Goal: Task Accomplishment & Management: Manage account settings

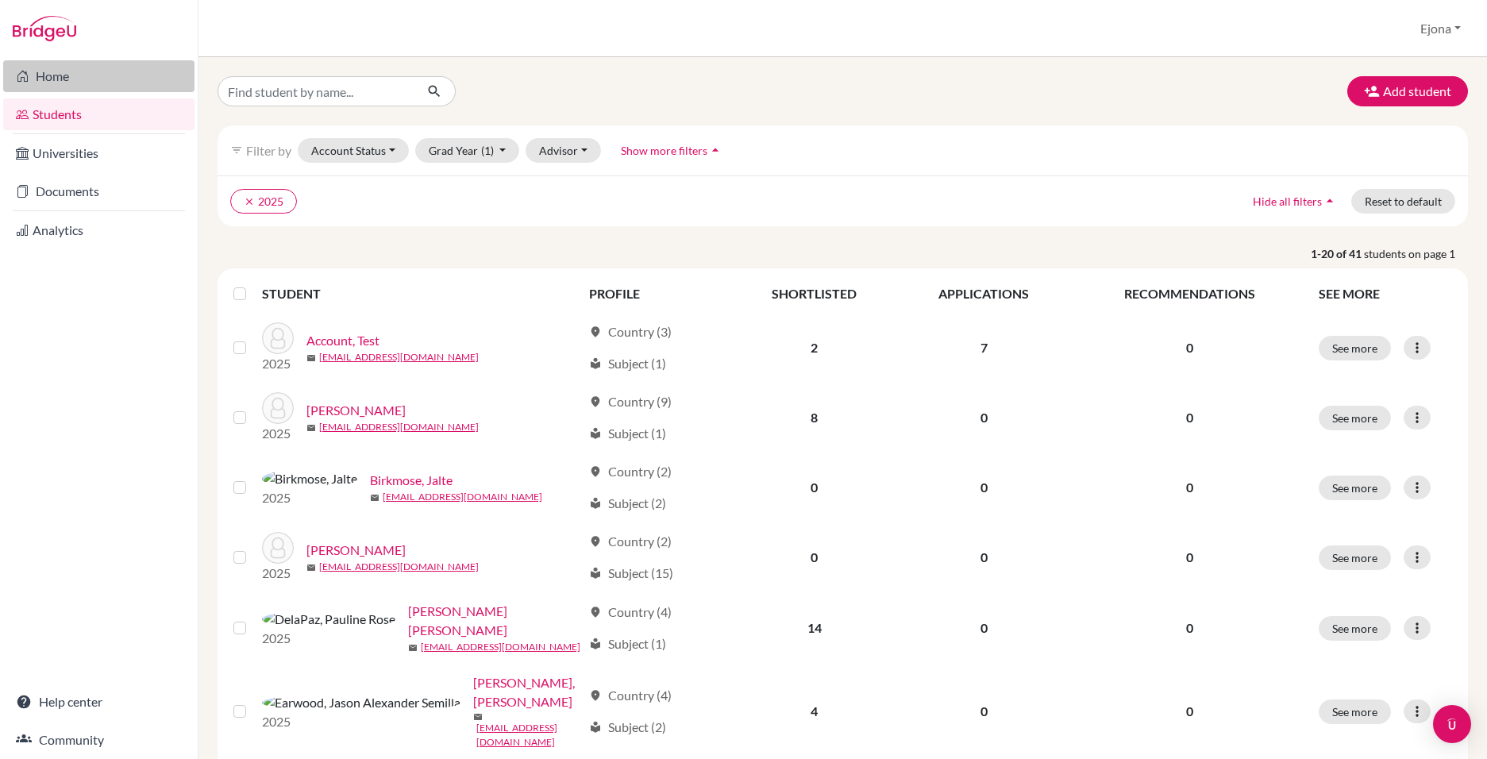
click at [123, 75] on link "Home" at bounding box center [98, 76] width 191 height 32
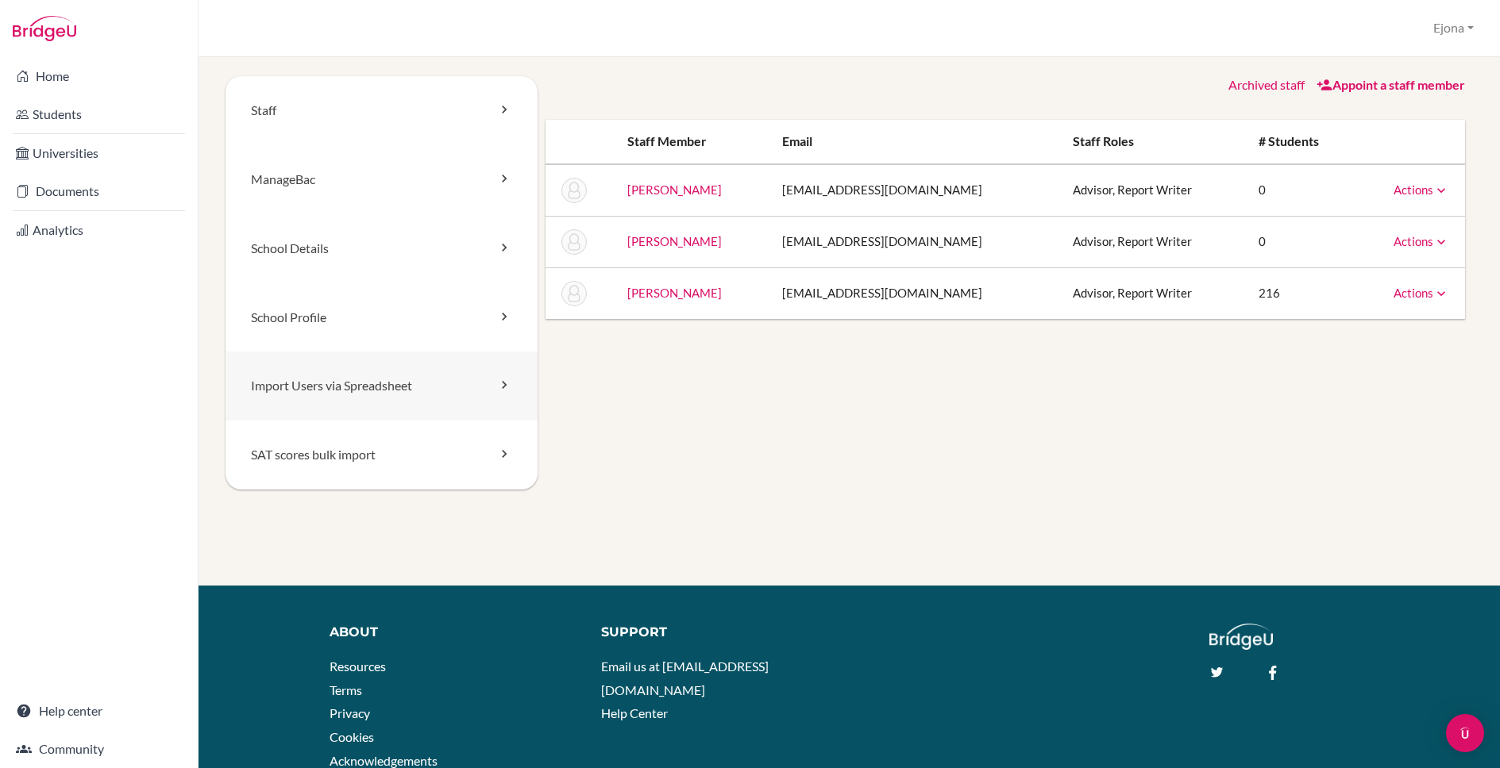
click at [389, 383] on link "Import Users via Spreadsheet" at bounding box center [381, 386] width 312 height 69
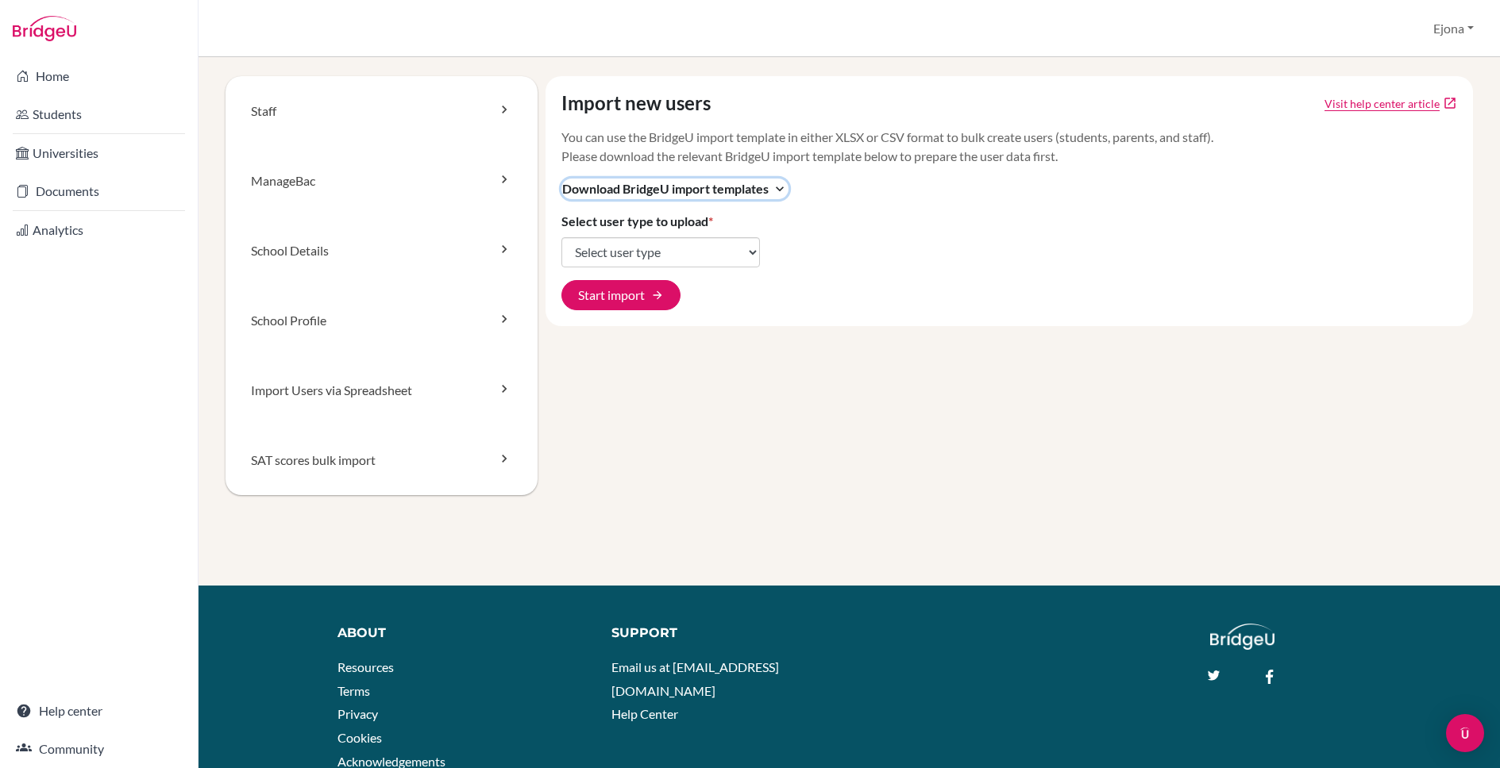
click at [767, 188] on span "Download BridgeU import templates" at bounding box center [665, 188] width 206 height 19
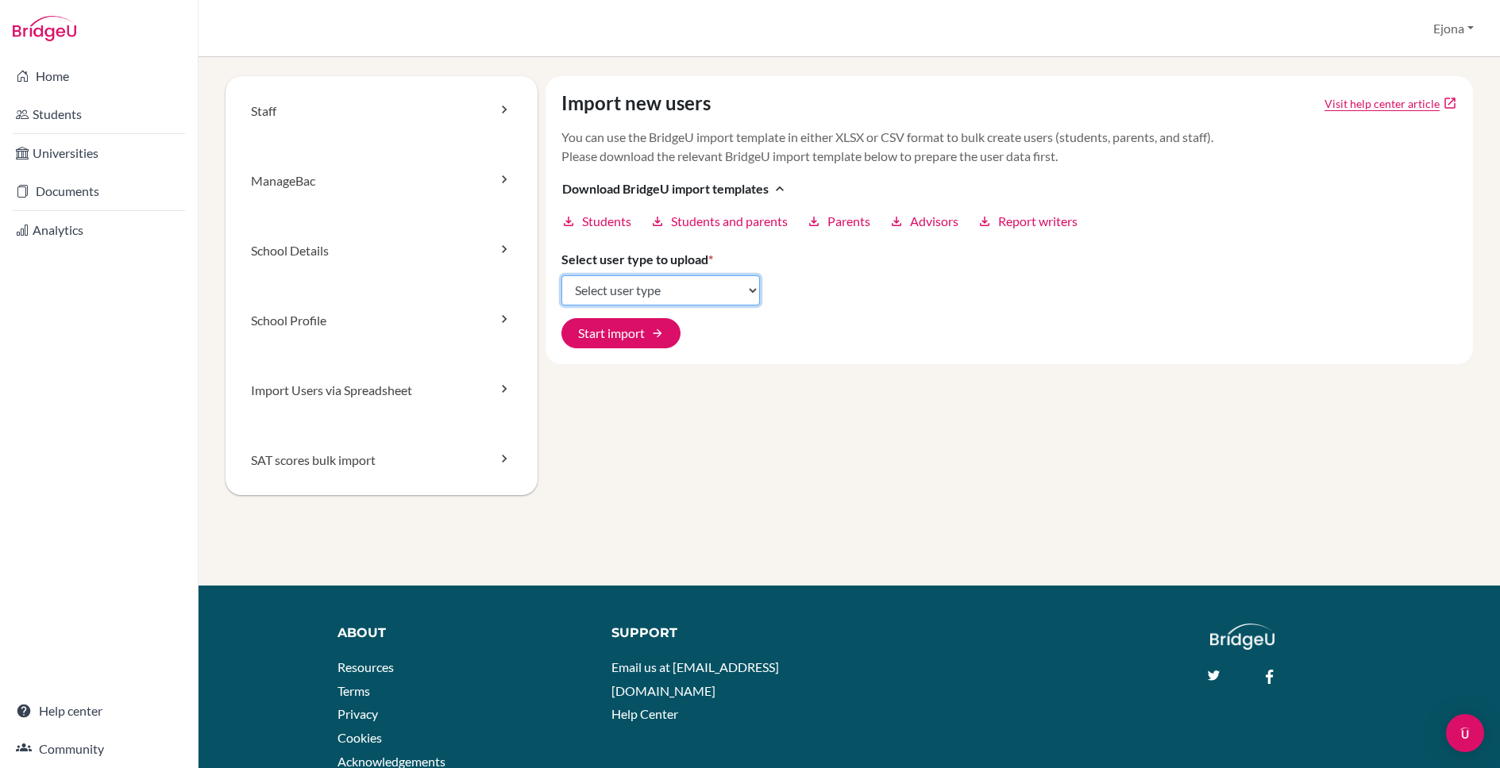
click at [687, 283] on select "Select user type Students Students and parents Parents Advisors Report writers" at bounding box center [660, 290] width 198 height 30
select select "students"
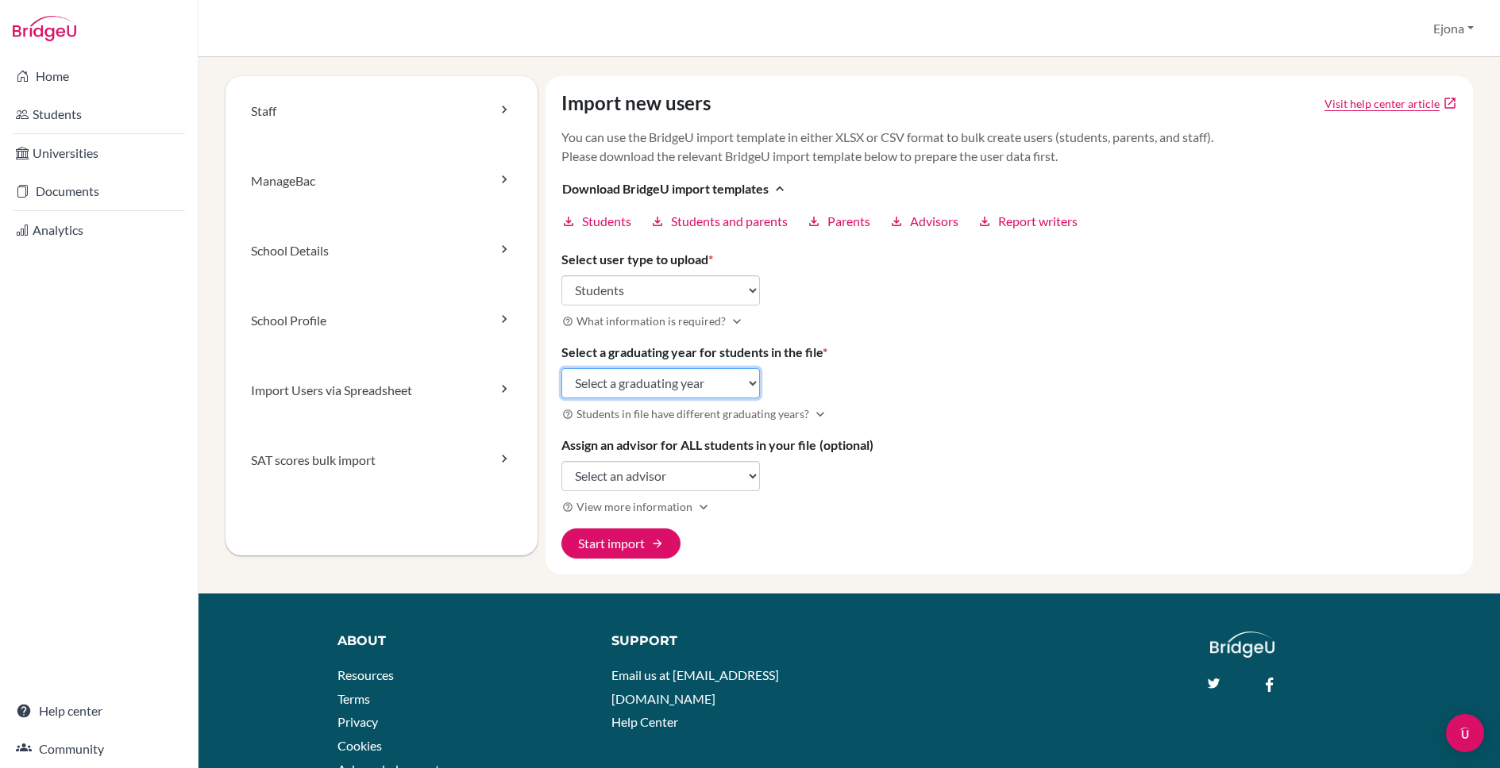
click at [746, 382] on select "Select a graduating year 2024 2025 2026 2027 2028 2029" at bounding box center [660, 383] width 198 height 30
click at [713, 385] on select "Select a graduating year 2024 2025 2026 2027 2028 2029" at bounding box center [660, 383] width 198 height 30
select select "2028"
click at [735, 475] on select "Select an advisor Sheryl Bridgewater Elif Caglar Brandon Smalls" at bounding box center [660, 476] width 198 height 30
select select "191018"
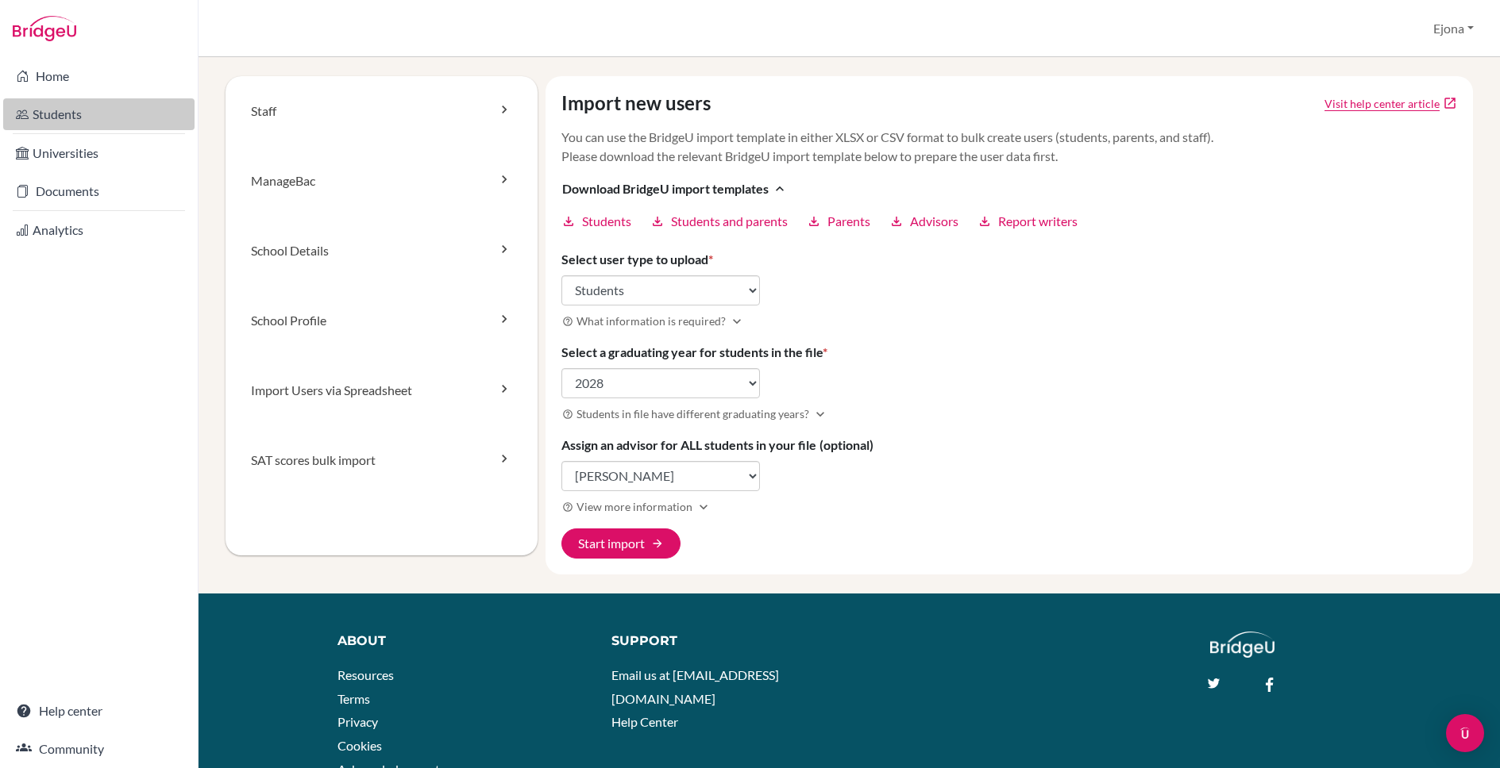
click at [120, 112] on link "Students" at bounding box center [98, 114] width 191 height 32
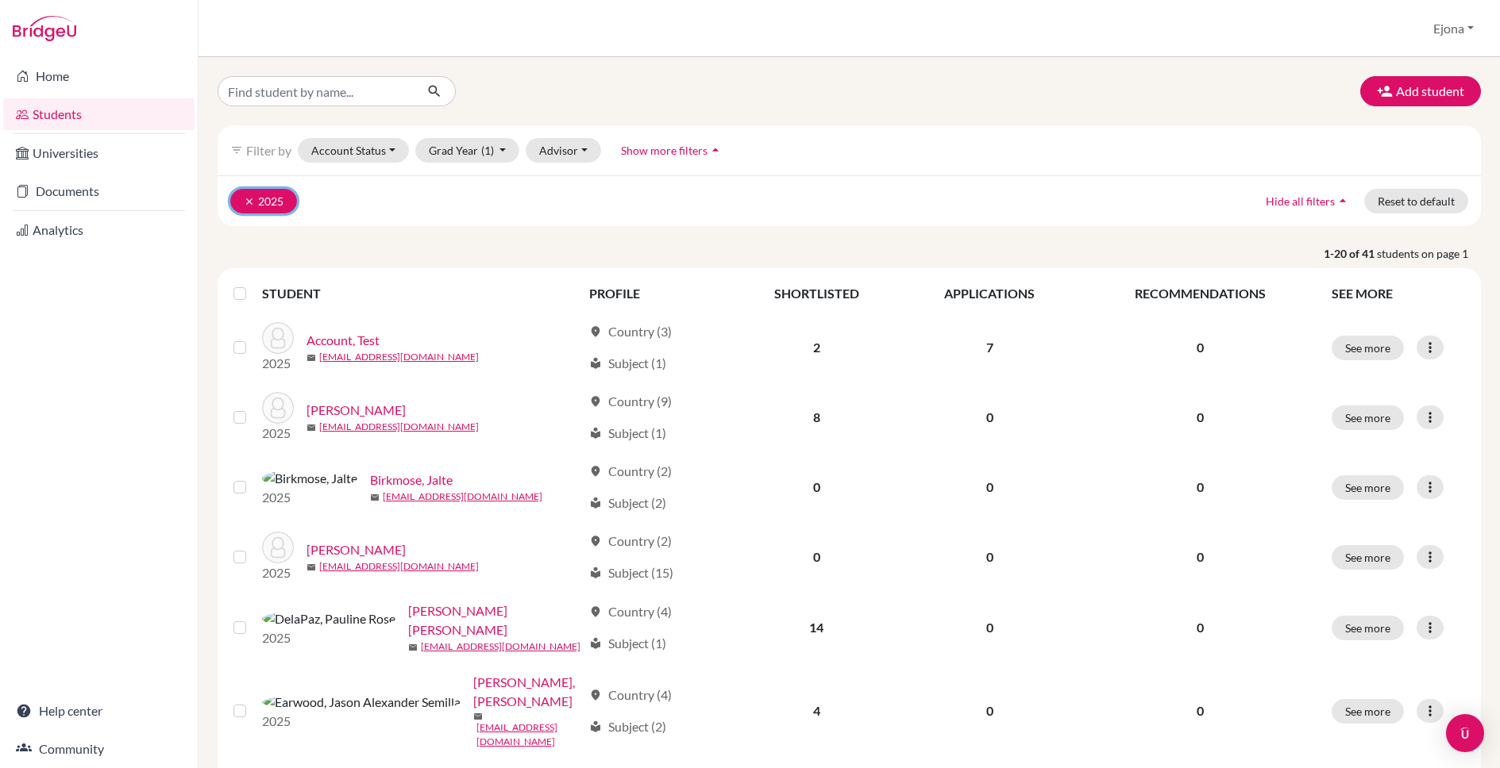
click at [237, 202] on button "clear 2025" at bounding box center [263, 201] width 67 height 25
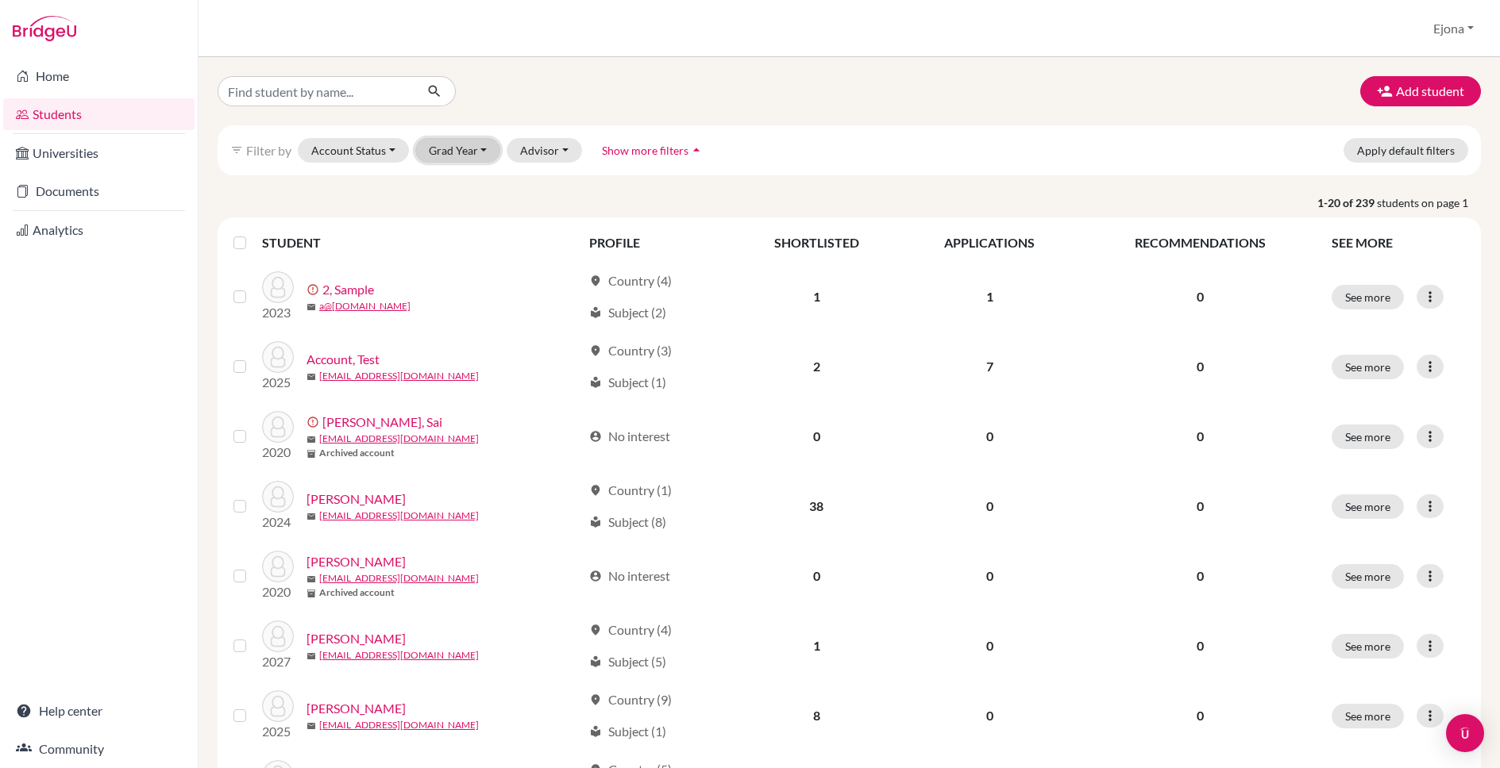
click at [468, 142] on button "Grad Year" at bounding box center [458, 150] width 86 height 25
drag, startPoint x: 458, startPoint y: 209, endPoint x: 856, endPoint y: 201, distance: 397.8
click at [458, 209] on span "2026" at bounding box center [449, 209] width 29 height 19
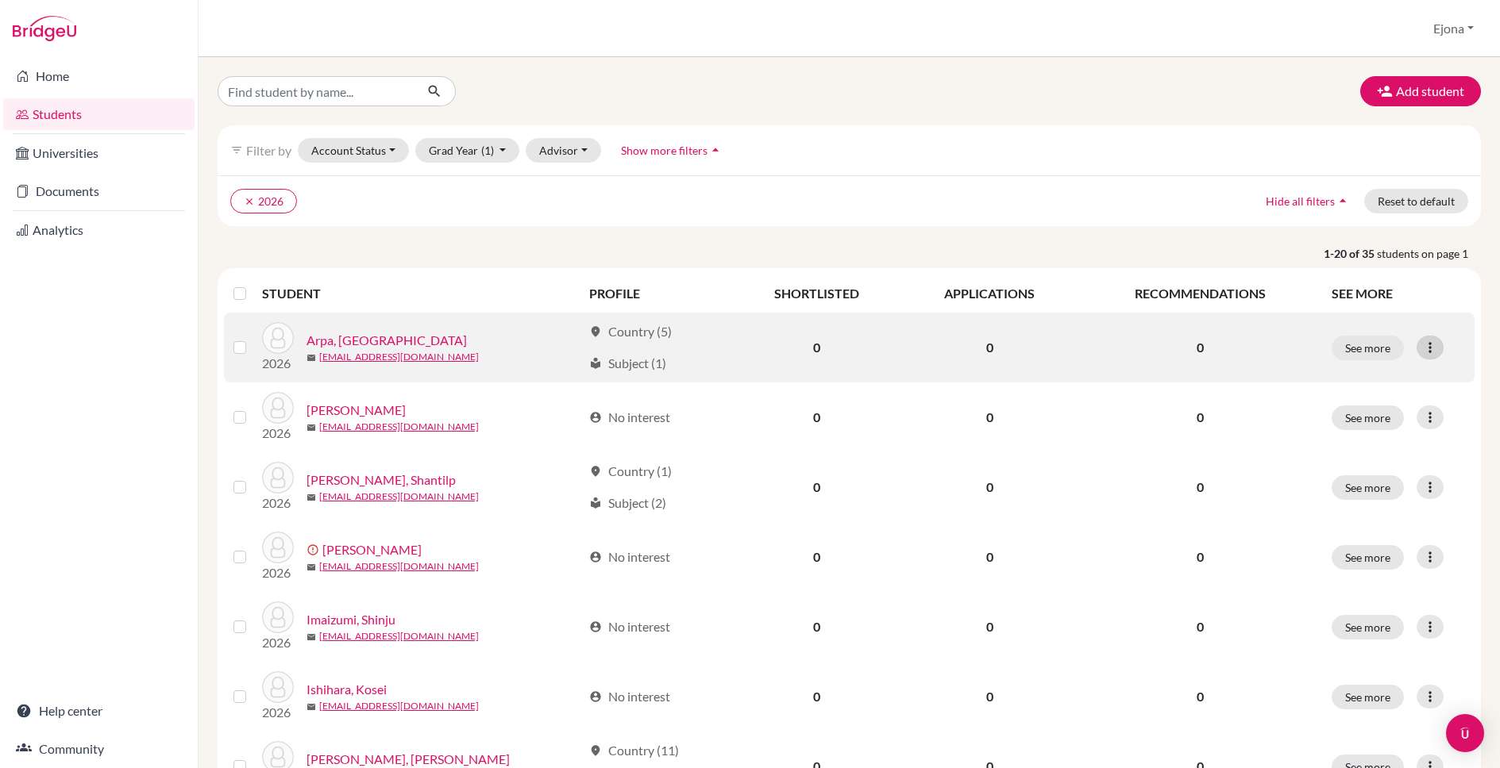
click at [1436, 341] on icon at bounding box center [1430, 348] width 16 height 16
click at [1357, 380] on button "Edit student" at bounding box center [1360, 380] width 125 height 25
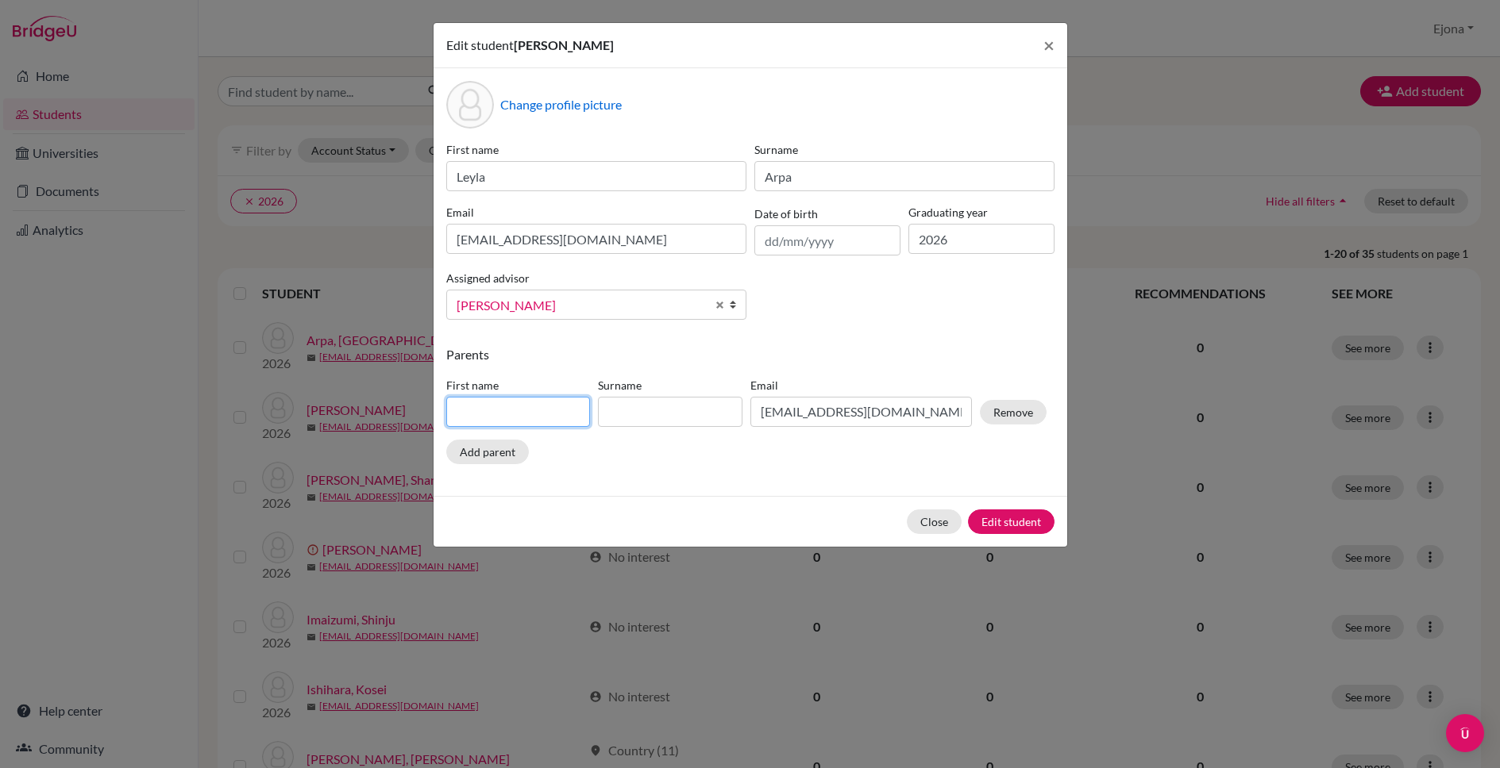
click at [498, 403] on input at bounding box center [518, 412] width 144 height 30
click at [645, 409] on input at bounding box center [670, 412] width 144 height 30
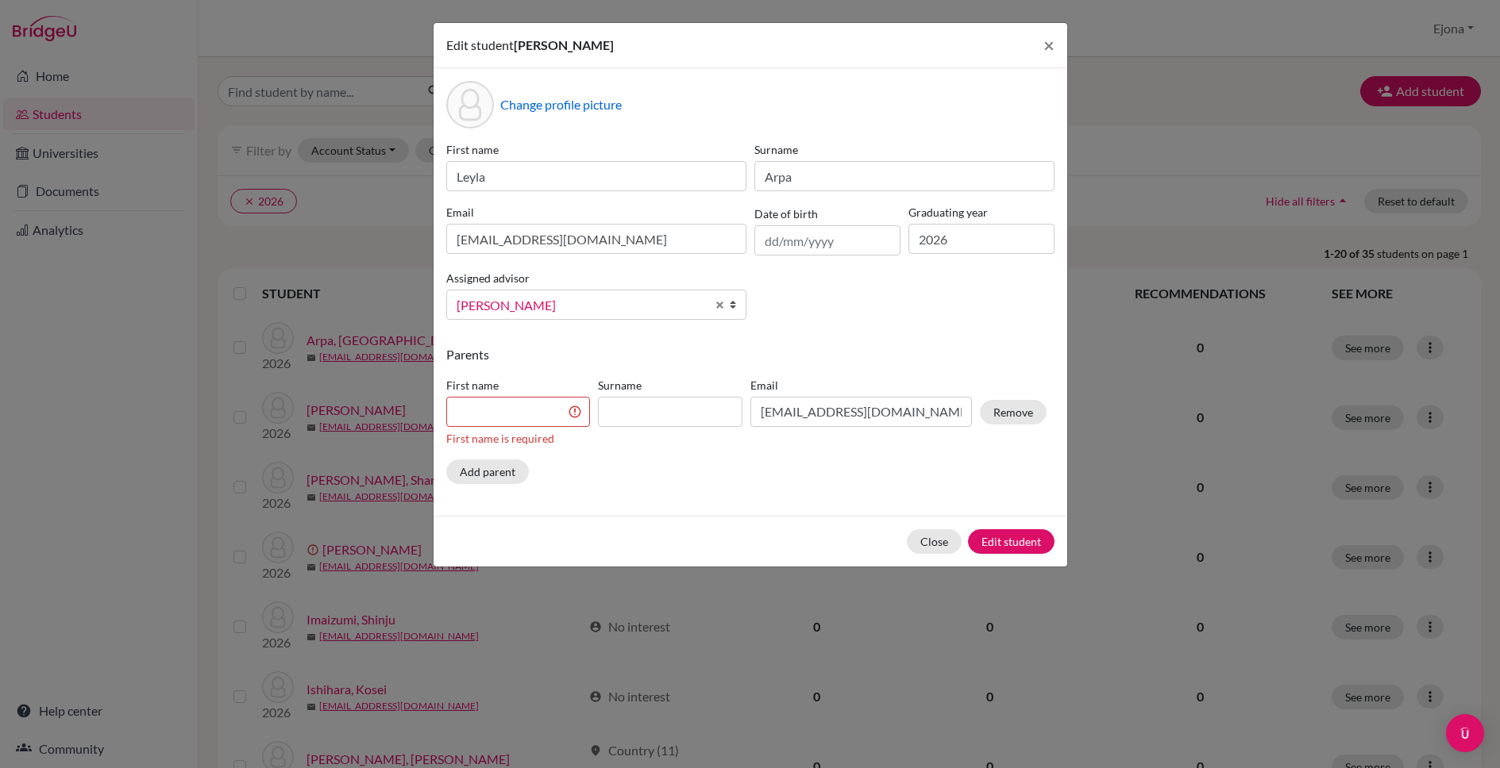
click at [818, 353] on p "Parents" at bounding box center [750, 354] width 608 height 19
click at [779, 241] on input "text" at bounding box center [827, 240] width 146 height 30
click at [770, 308] on div "First name Leyla Surname Arpa Email 2650@horizon.ac.jp Date of birth Graduating…" at bounding box center [750, 236] width 616 height 191
click at [1050, 48] on span "×" at bounding box center [1048, 44] width 11 height 23
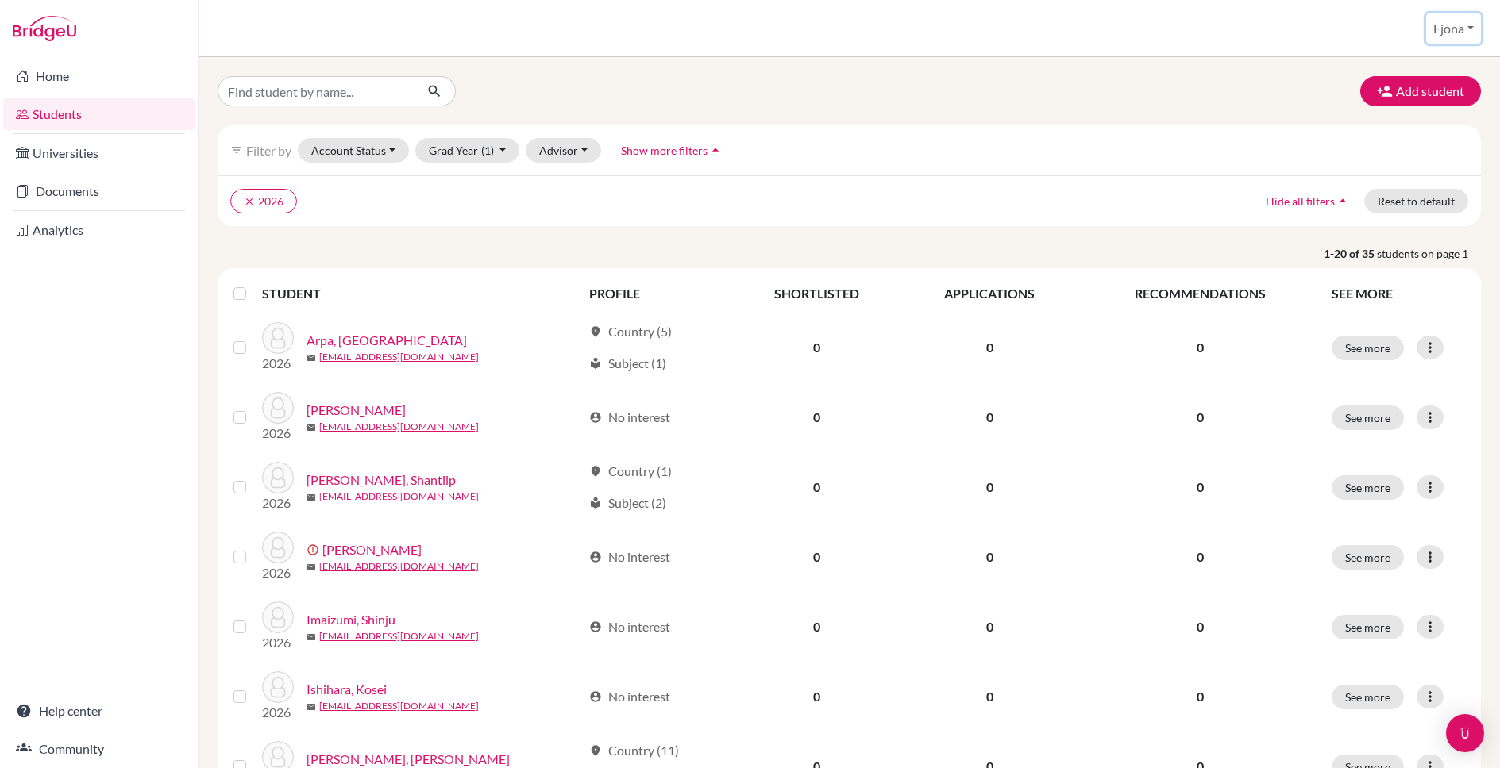
click at [1447, 28] on button "Ejona" at bounding box center [1453, 28] width 55 height 30
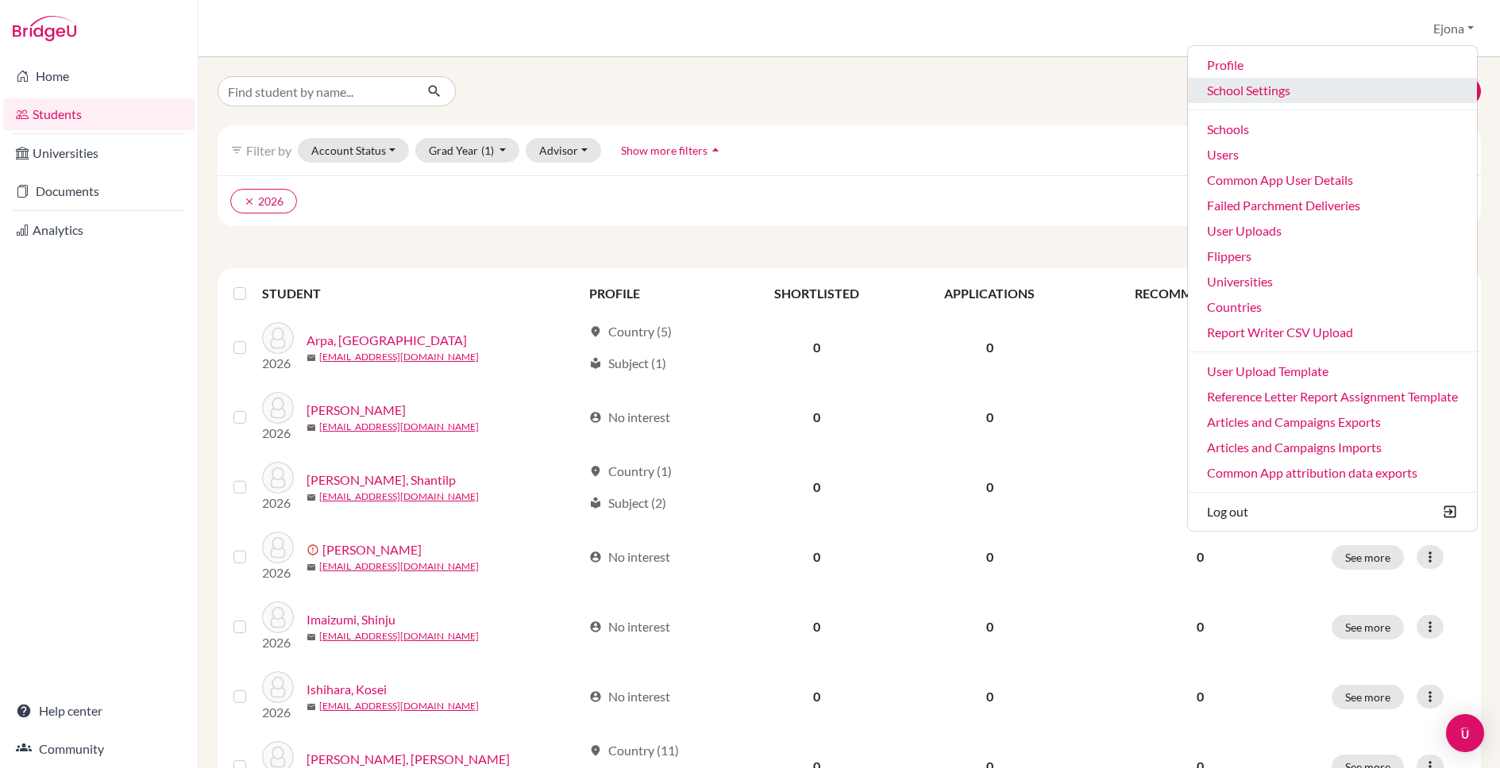
click at [1257, 83] on link "School Settings" at bounding box center [1332, 90] width 289 height 25
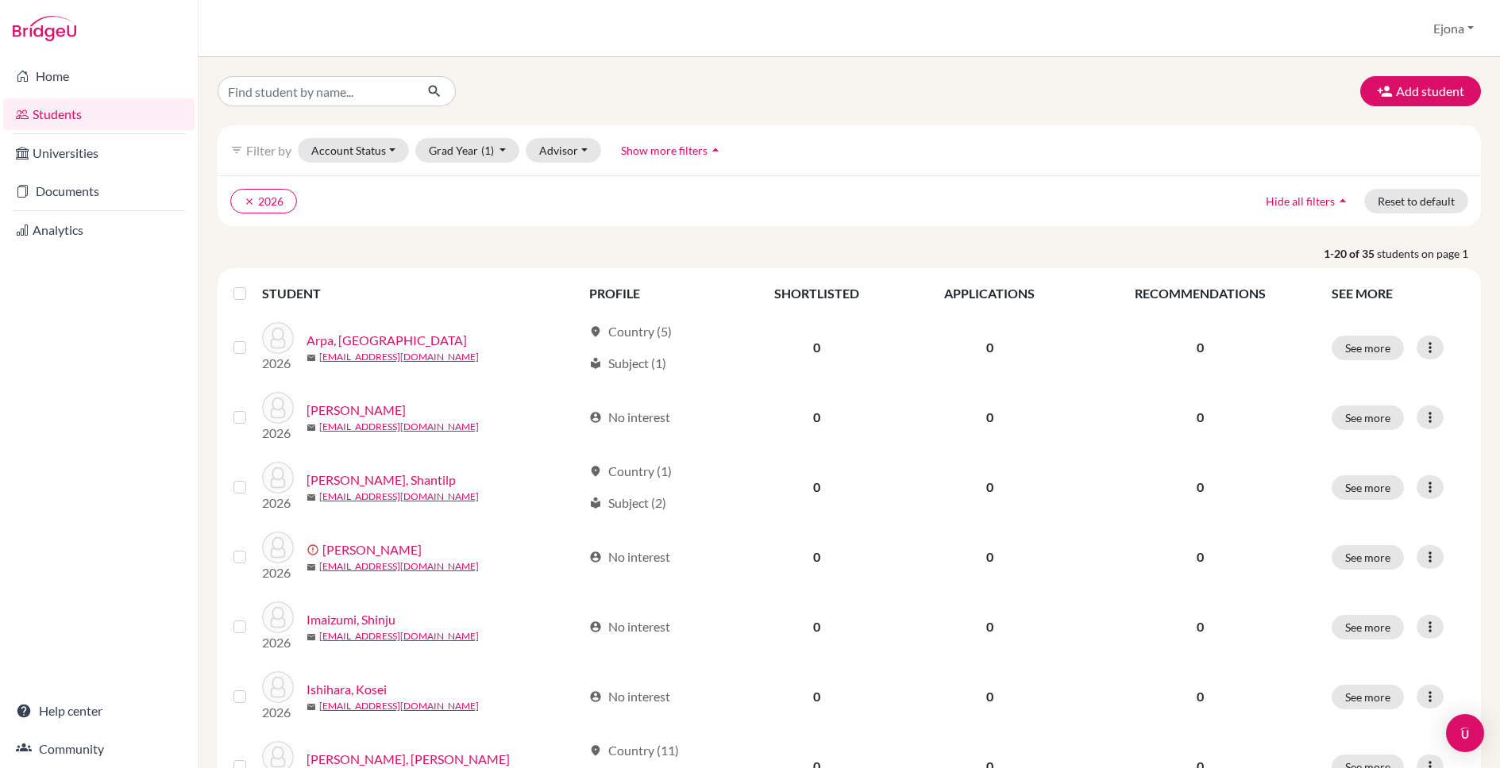
scroll to position [25, 0]
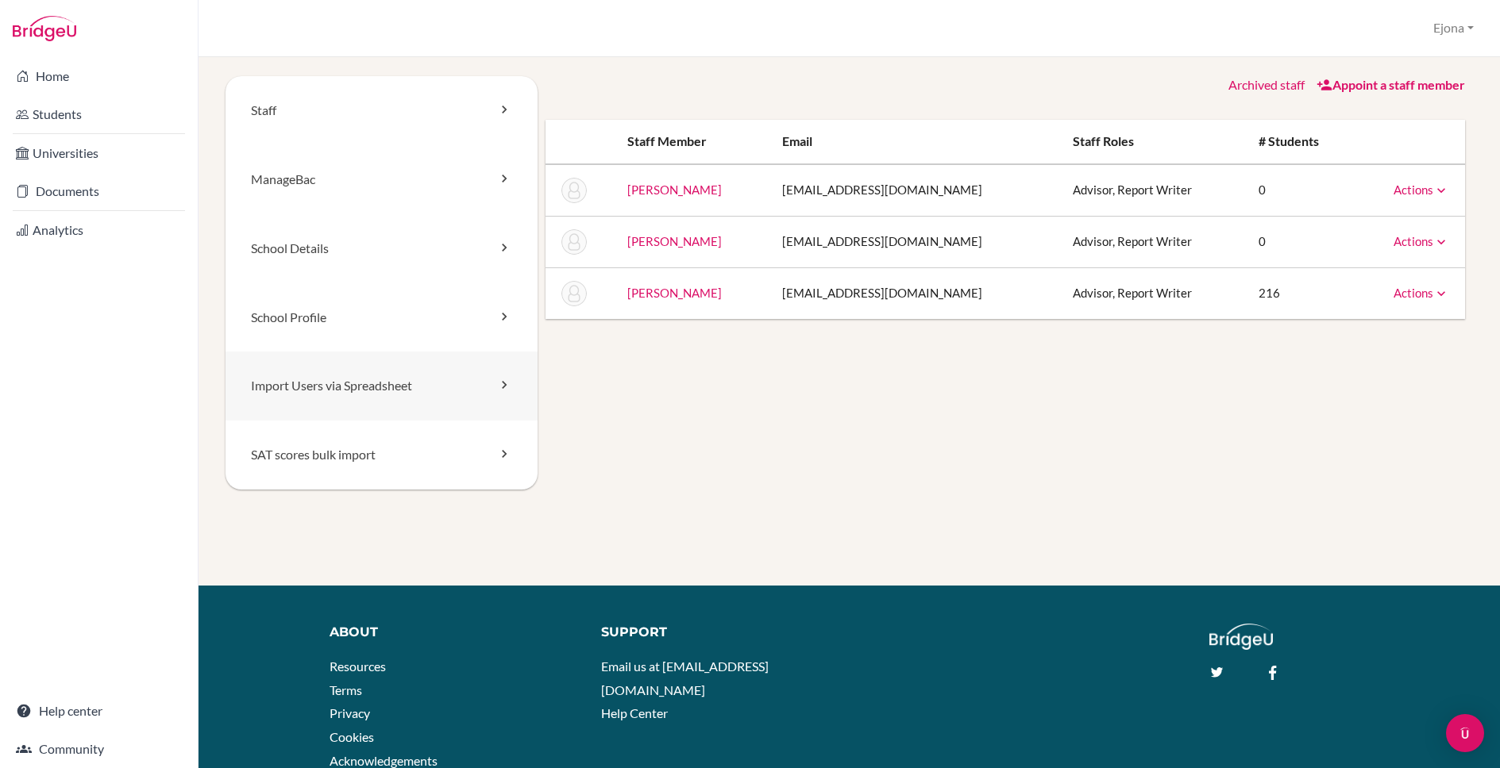
click at [418, 394] on link "Import Users via Spreadsheet" at bounding box center [381, 386] width 312 height 69
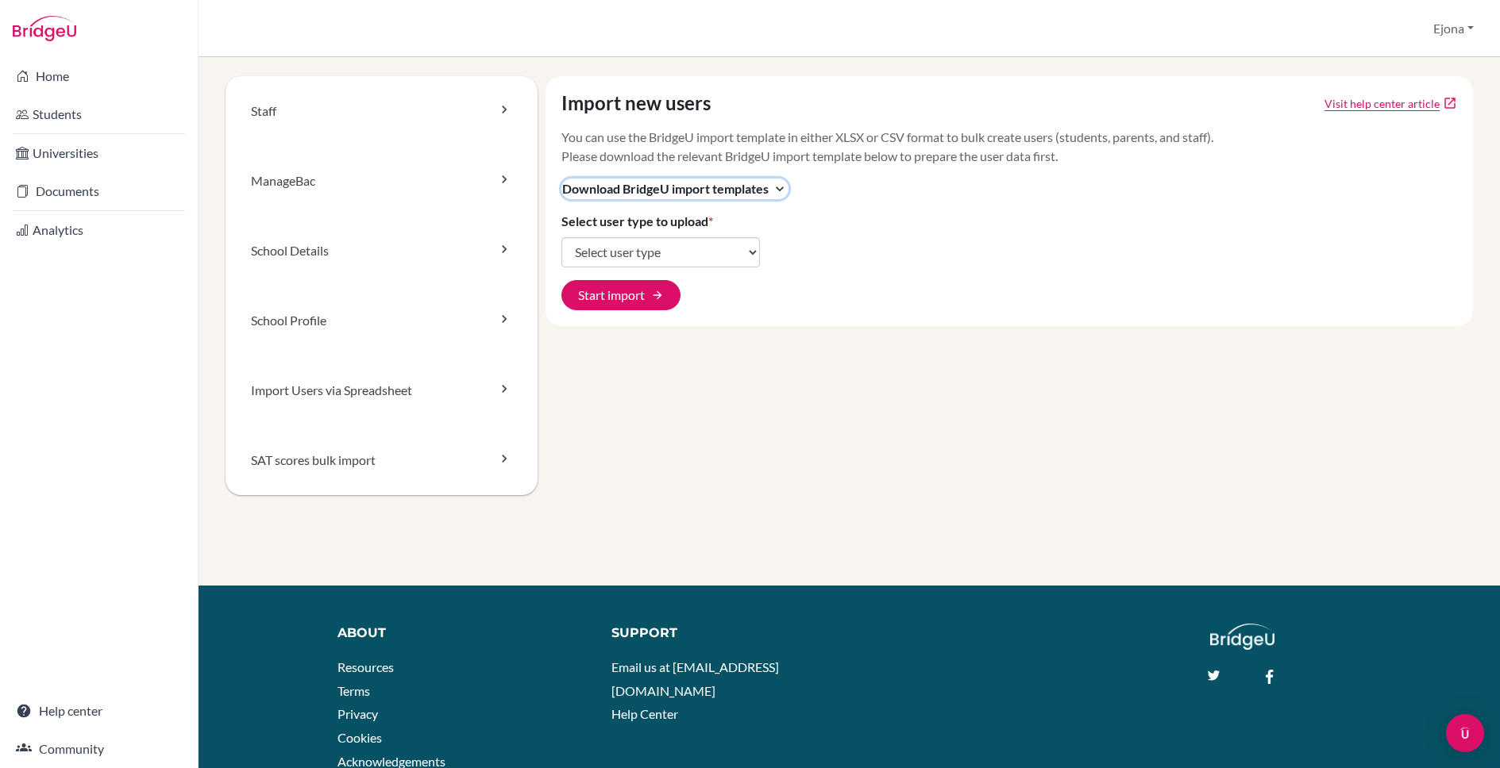
click at [712, 187] on span "Download BridgeU import templates" at bounding box center [665, 188] width 206 height 19
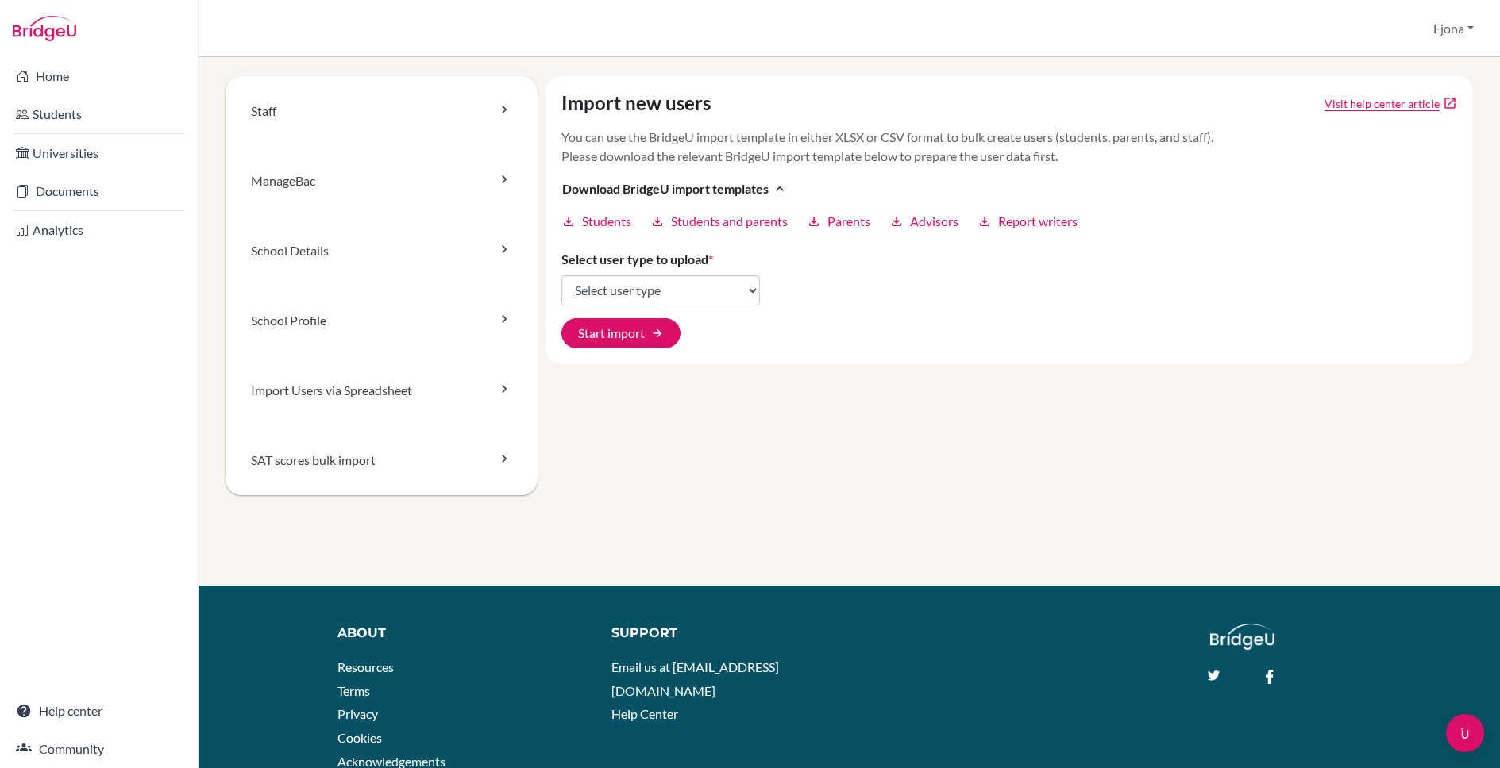
click at [781, 44] on div "Import users via spreadsheet Ejona Profile School Settings Admin Schools Users …" at bounding box center [848, 28] width 1301 height 57
click at [102, 114] on link "Students" at bounding box center [98, 114] width 191 height 32
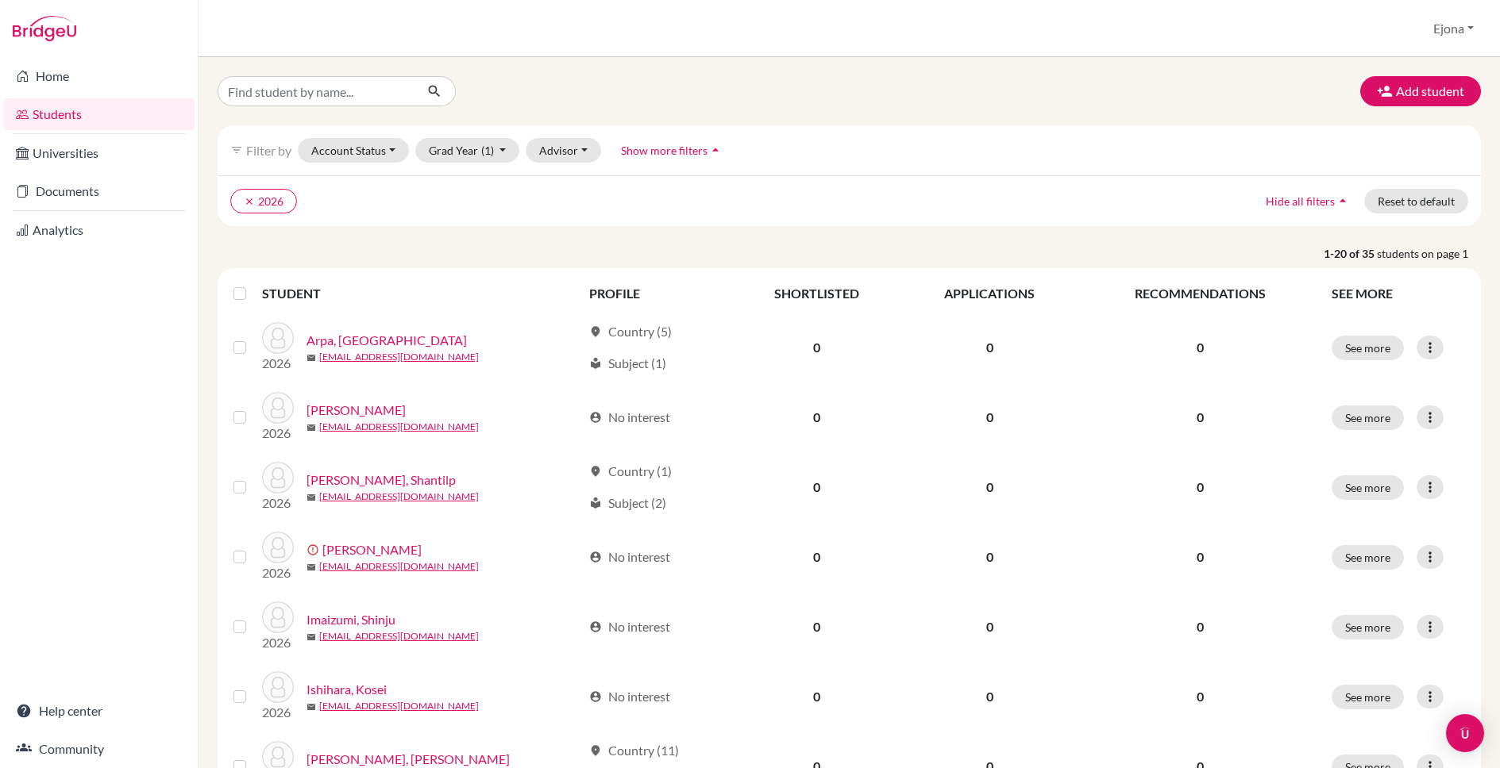
scroll to position [1, 0]
click at [242, 199] on button "clear 2026" at bounding box center [263, 200] width 67 height 25
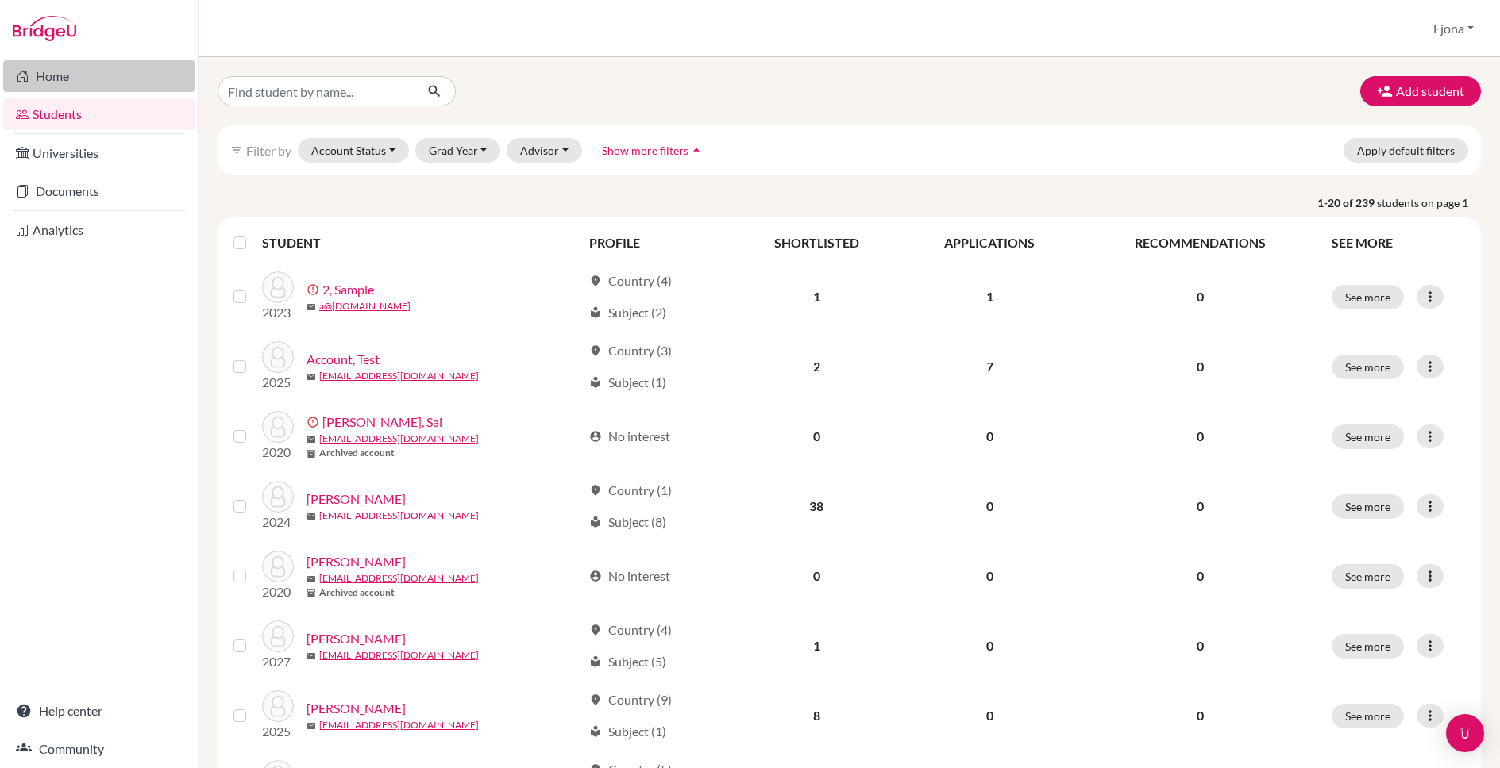
click at [39, 73] on link "Home" at bounding box center [98, 76] width 191 height 32
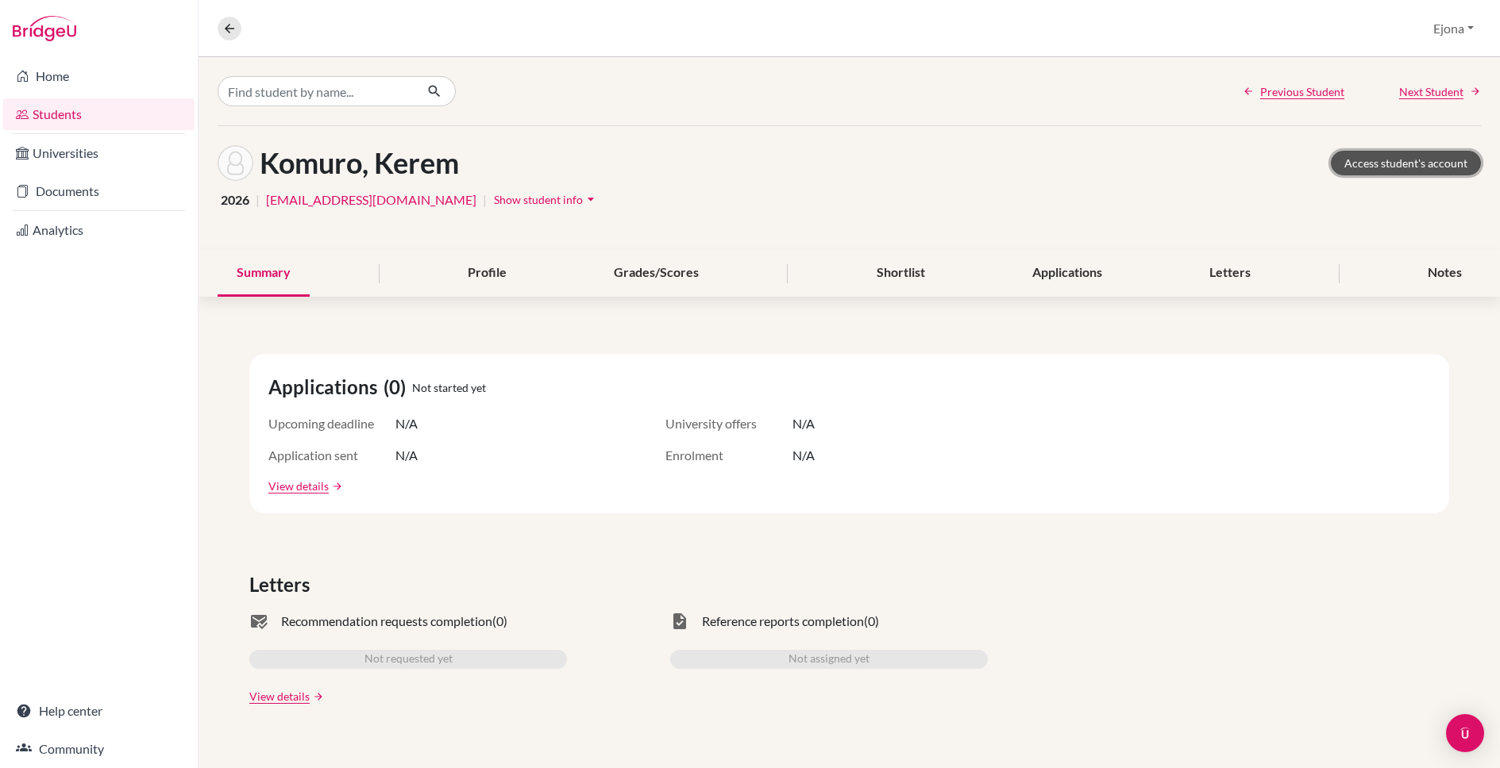
click at [1412, 171] on link "Access student's account" at bounding box center [1405, 163] width 150 height 25
